Goal: Task Accomplishment & Management: Use online tool/utility

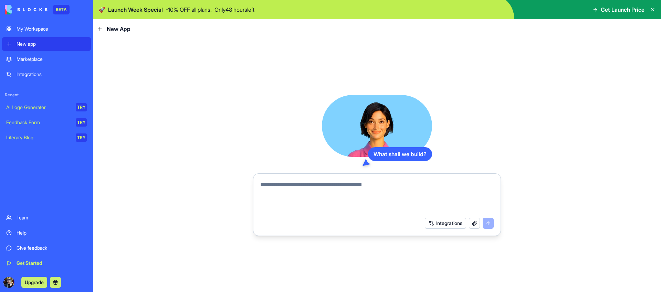
click at [38, 102] on link "AI Logo Generator TRY" at bounding box center [46, 107] width 89 height 14
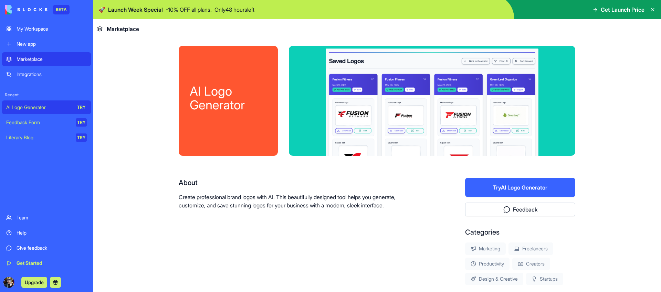
scroll to position [1, 0]
click at [496, 186] on button "Try AI Logo Generator" at bounding box center [520, 187] width 110 height 19
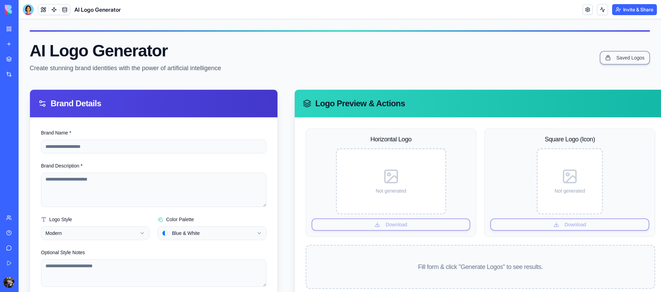
scroll to position [72, 0]
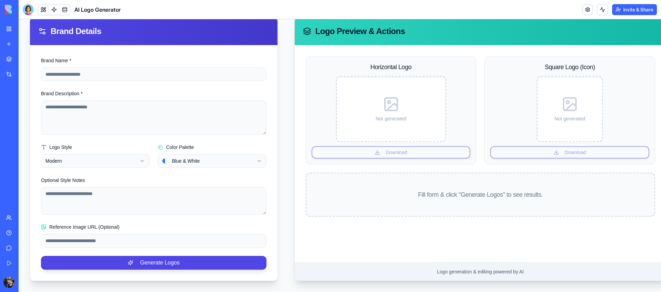
click at [28, 10] on div at bounding box center [28, 9] width 11 height 11
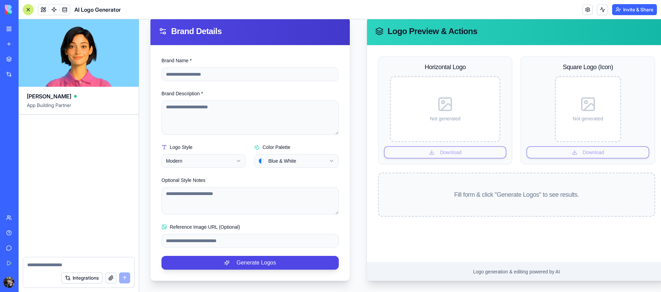
scroll to position [0, 0]
click at [28, 10] on div at bounding box center [28, 9] width 11 height 11
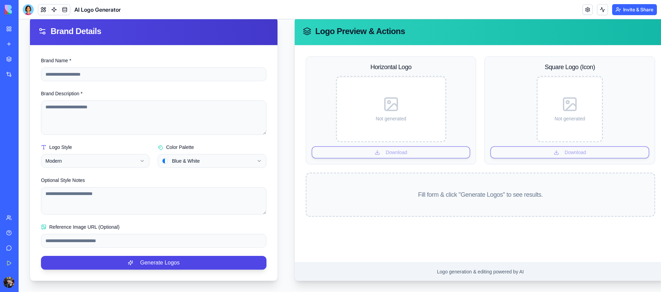
click at [125, 158] on html "**********" at bounding box center [340, 119] width 642 height 345
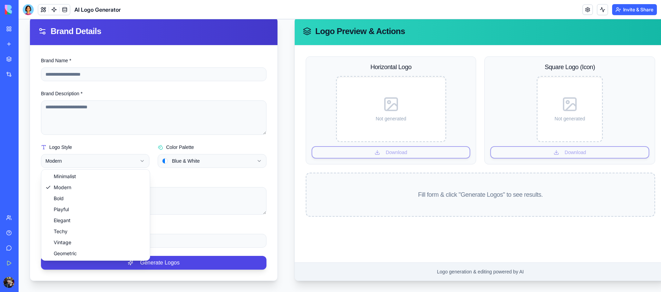
click at [123, 138] on html "**********" at bounding box center [340, 119] width 642 height 345
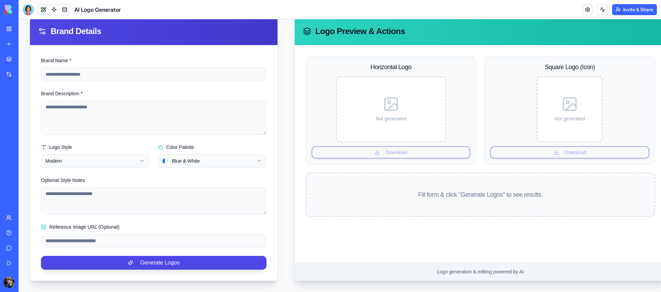
click at [200, 160] on html "**********" at bounding box center [340, 119] width 642 height 345
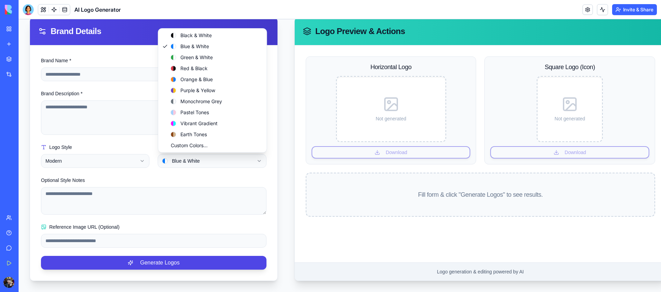
click at [282, 159] on html "**********" at bounding box center [340, 119] width 642 height 345
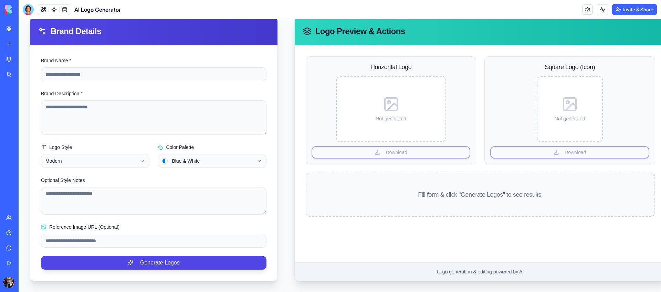
click at [20, 215] on div "Team" at bounding box center [21, 217] width 9 height 7
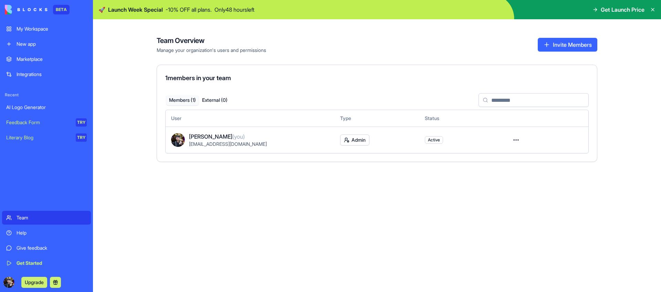
click at [33, 27] on div "My Workspace" at bounding box center [52, 28] width 70 height 7
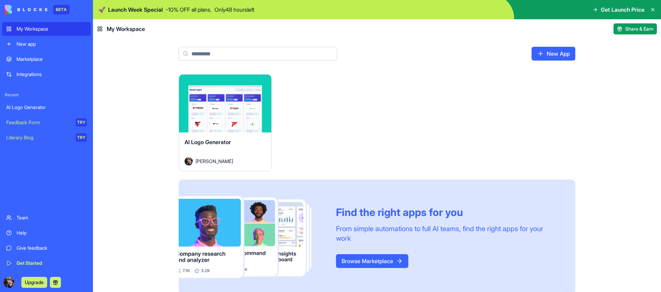
scroll to position [9, 0]
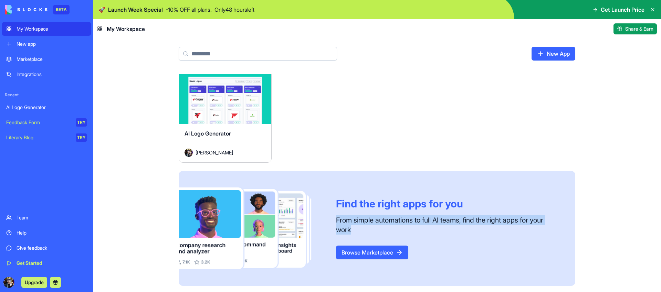
drag, startPoint x: 353, startPoint y: 231, endPoint x: 332, endPoint y: 218, distance: 24.2
click at [332, 218] on div "Find the right apps for you From simple automations to full AI teams, find the …" at bounding box center [377, 228] width 396 height 115
click at [402, 220] on div "From simple automations to full AI teams, find the right apps for your work" at bounding box center [447, 224] width 223 height 19
drag, startPoint x: 377, startPoint y: 227, endPoint x: 374, endPoint y: 214, distance: 14.3
click at [374, 214] on div "Find the right apps for you From simple automations to full AI teams, find the …" at bounding box center [455, 228] width 239 height 62
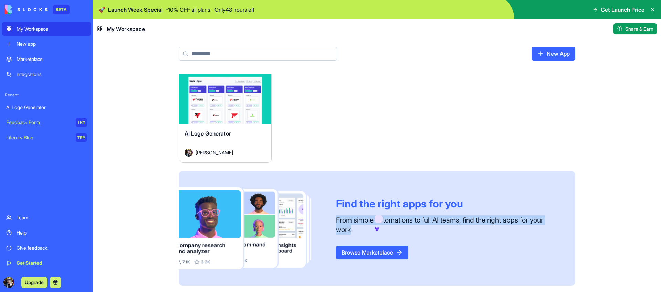
click at [378, 227] on icon at bounding box center [376, 228] width 3 height 3
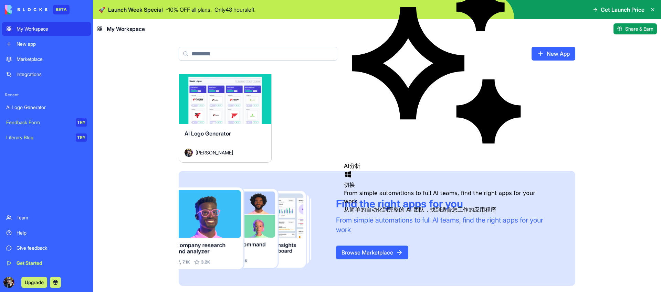
click at [444, 223] on div "From simple automations to full AI teams, find the right apps for your work" at bounding box center [447, 224] width 223 height 19
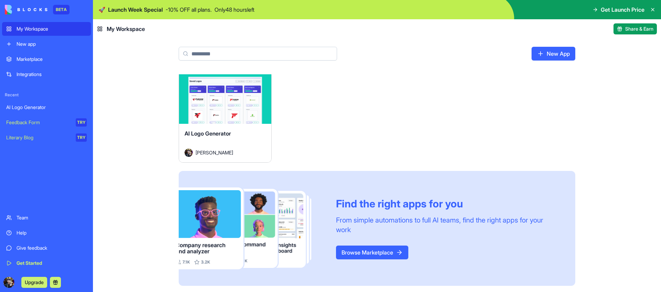
click at [390, 247] on link "Browse Marketplace" at bounding box center [372, 253] width 72 height 14
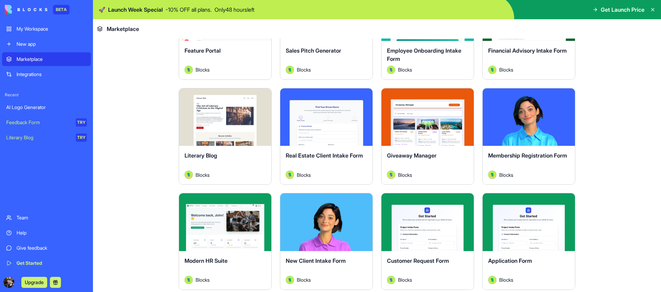
scroll to position [621, 0]
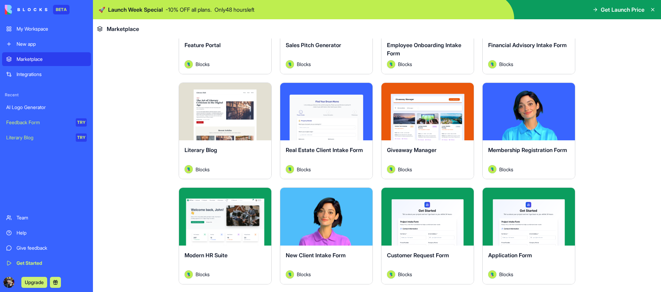
click at [227, 243] on div "Explore" at bounding box center [225, 217] width 92 height 58
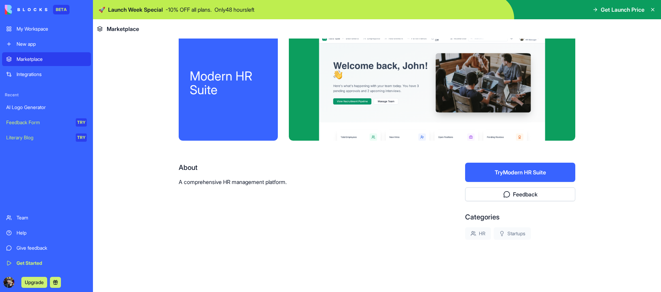
scroll to position [16, 0]
click at [229, 214] on div "About A comprehensive HR management platform." at bounding box center [300, 201] width 242 height 77
click at [509, 172] on button "Try Modern HR Suite" at bounding box center [520, 172] width 110 height 19
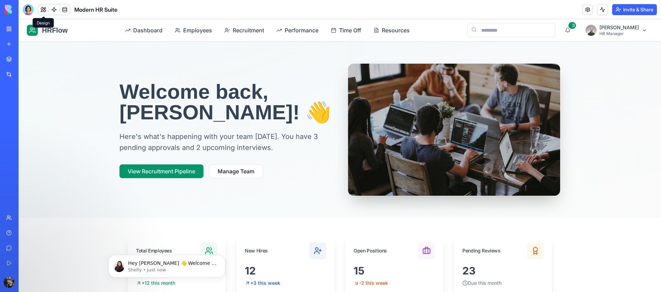
click at [43, 10] on button at bounding box center [43, 9] width 10 height 10
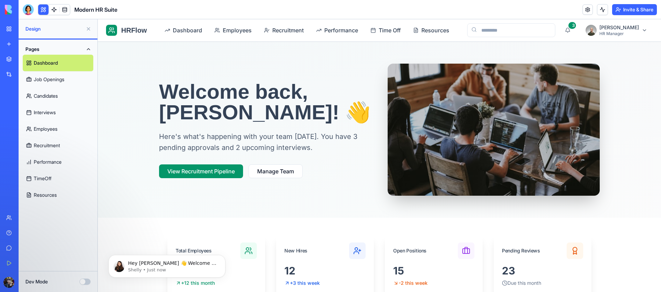
click at [64, 76] on link "Job Openings" at bounding box center [58, 79] width 71 height 17
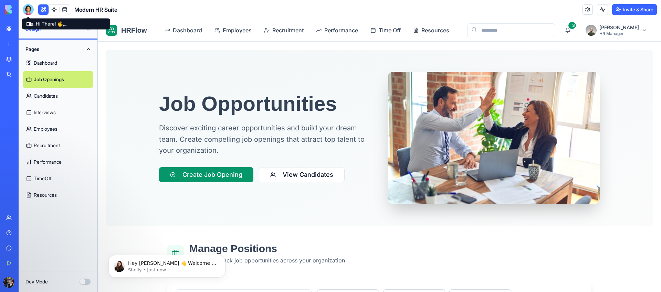
click at [30, 7] on div at bounding box center [28, 9] width 11 height 11
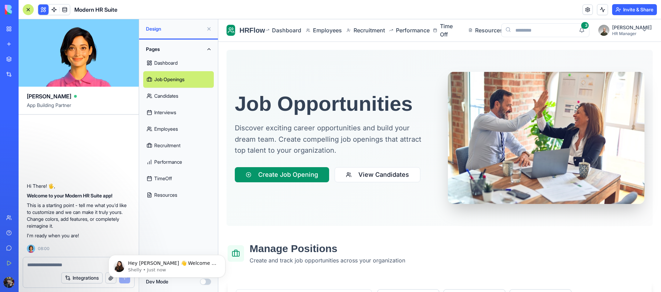
click at [42, 263] on textarea at bounding box center [78, 264] width 103 height 7
drag, startPoint x: 65, startPoint y: 208, endPoint x: 88, endPoint y: 226, distance: 29.2
click at [88, 226] on p "This is a starting point - tell me what you'd like to customize and we can make…" at bounding box center [79, 216] width 104 height 28
click at [79, 279] on button "Integrations" at bounding box center [81, 278] width 41 height 11
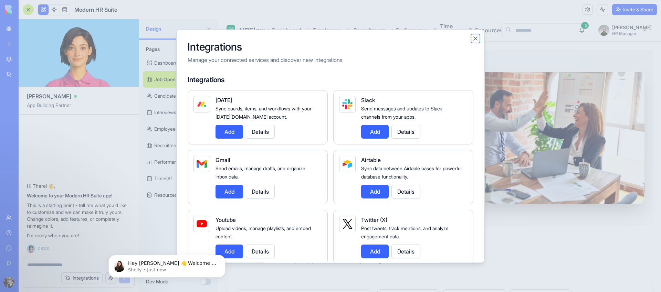
click at [474, 37] on button "Close" at bounding box center [475, 38] width 7 height 7
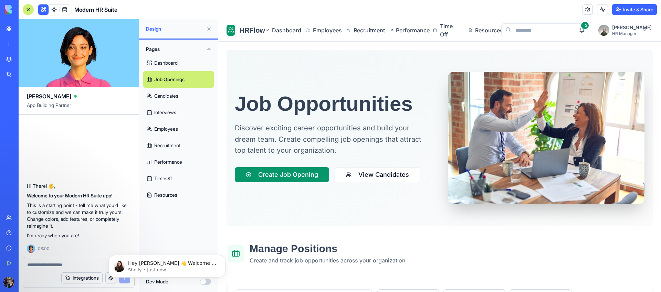
click at [175, 172] on link "TimeOff" at bounding box center [178, 178] width 71 height 17
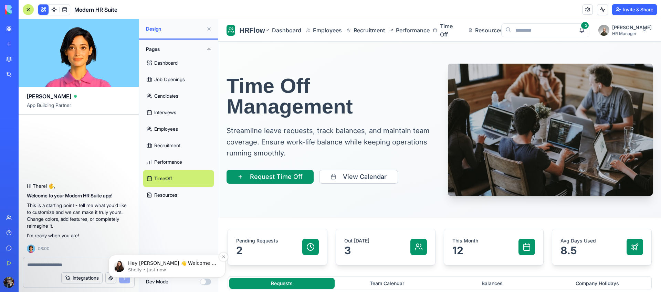
click at [147, 266] on p "Hey [PERSON_NAME] 👋 Welcome to Blocks 🙌 I'm here if you have any questions!" at bounding box center [172, 263] width 89 height 7
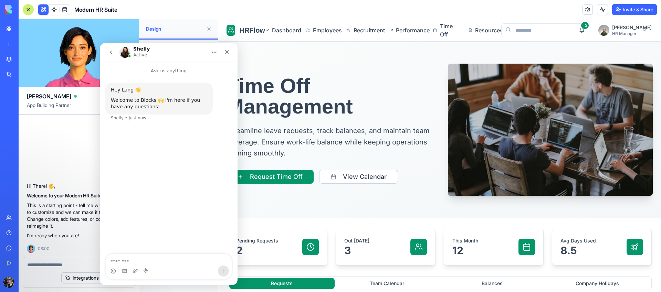
click at [113, 52] on icon "go back" at bounding box center [111, 53] width 6 height 6
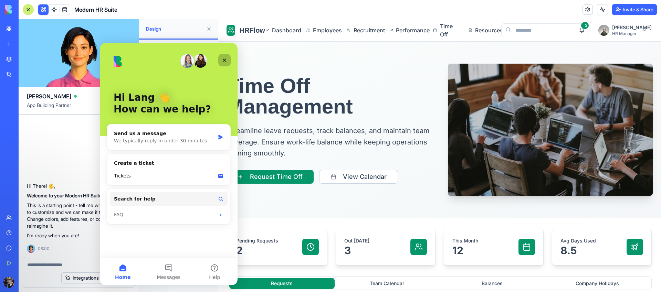
click at [225, 58] on icon "Close" at bounding box center [225, 60] width 4 height 4
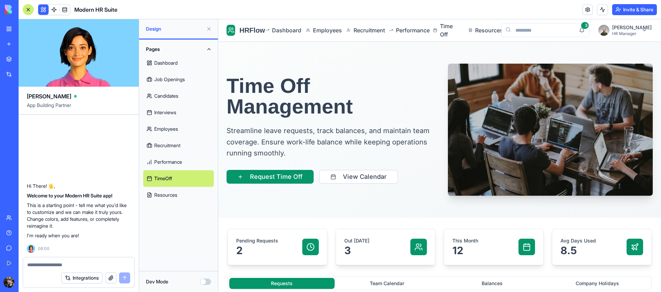
click at [25, 73] on div "Integrations" at bounding box center [21, 74] width 9 height 7
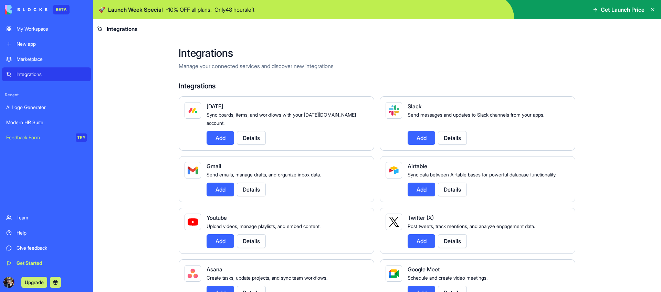
click at [221, 184] on button "Add" at bounding box center [220, 190] width 28 height 14
click at [222, 186] on button "Add" at bounding box center [220, 190] width 28 height 14
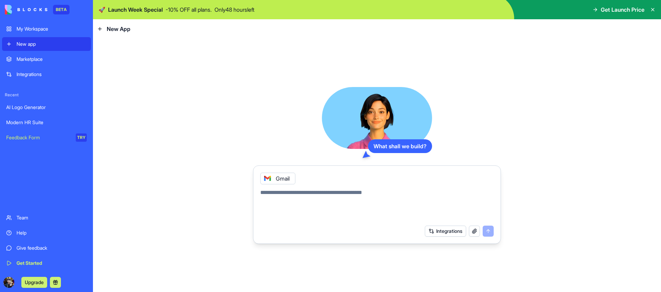
click at [382, 191] on textarea at bounding box center [376, 205] width 233 height 33
click at [365, 136] on video at bounding box center [377, 118] width 110 height 62
click at [394, 145] on div "What shall we build?" at bounding box center [400, 146] width 64 height 14
click at [44, 27] on div "My Workspace" at bounding box center [52, 28] width 70 height 7
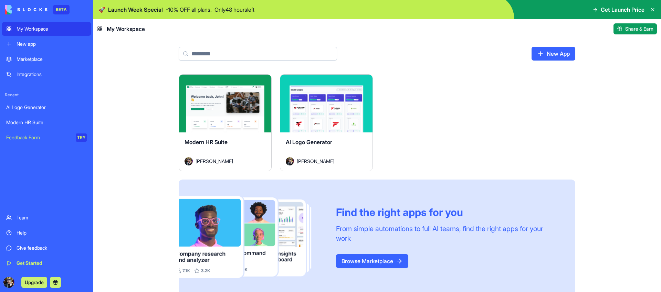
click at [653, 9] on icon at bounding box center [653, 10] width 6 height 6
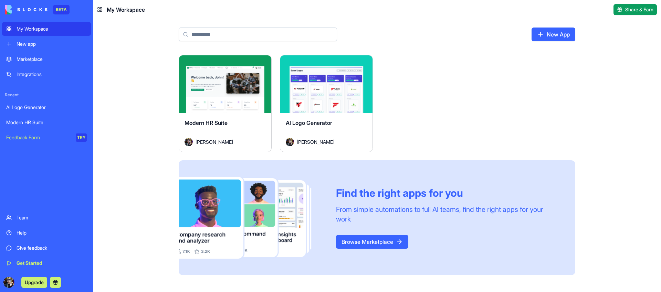
click at [42, 75] on div "Integrations" at bounding box center [52, 74] width 70 height 7
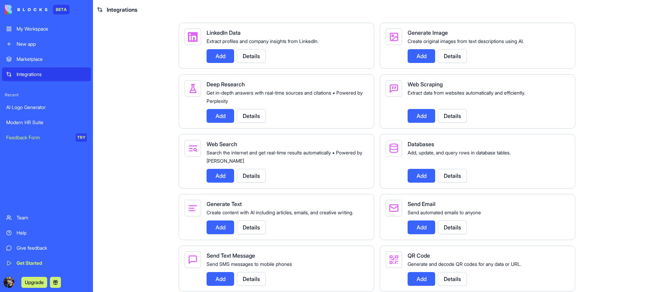
scroll to position [714, 0]
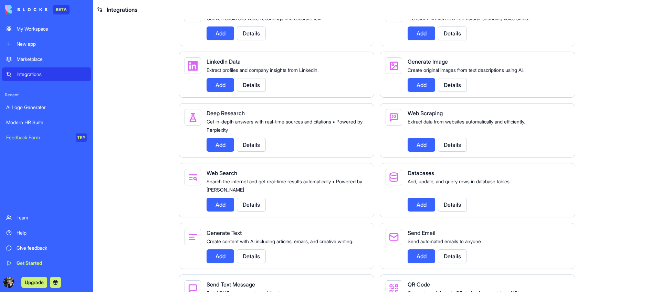
click at [453, 149] on button "Details" at bounding box center [452, 145] width 29 height 14
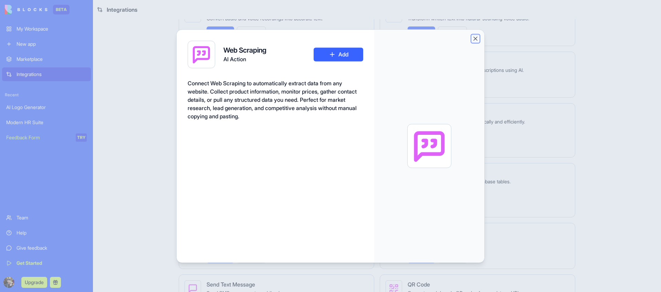
click at [477, 40] on button "Close" at bounding box center [475, 38] width 7 height 7
